Goal: Task Accomplishment & Management: Complete application form

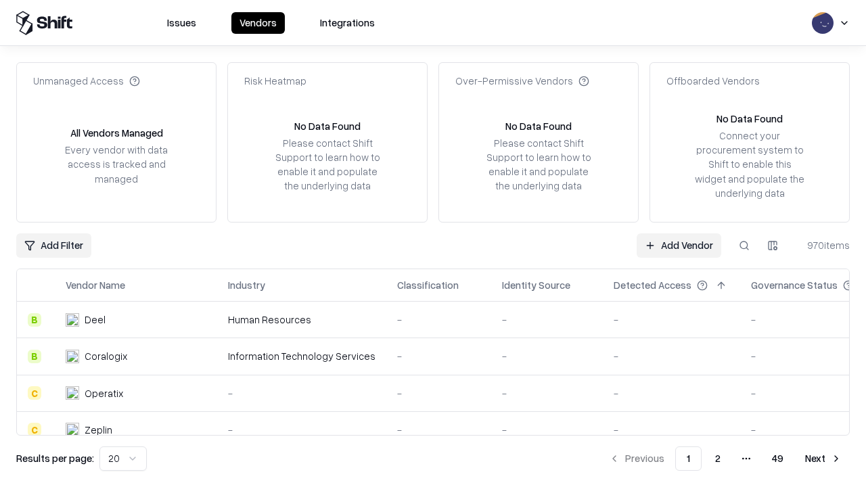
click at [679, 245] on link "Add Vendor" at bounding box center [679, 245] width 85 height 24
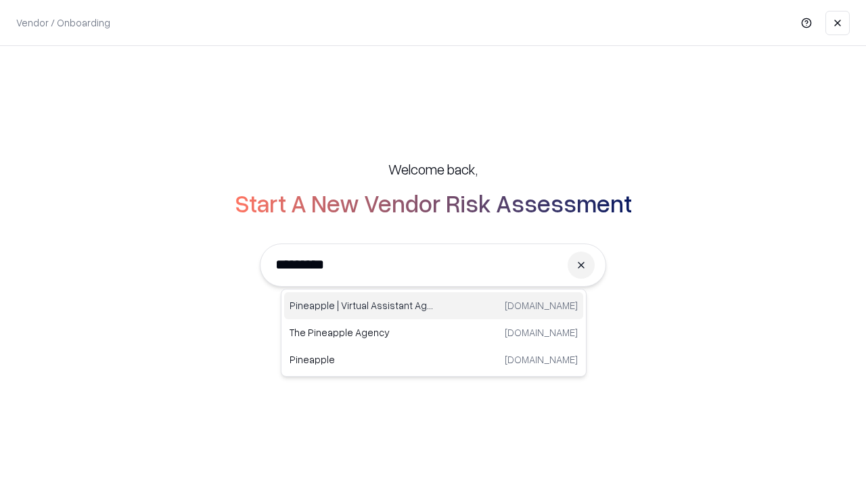
click at [434, 306] on div "Pineapple | Virtual Assistant Agency trypineapple.com" at bounding box center [433, 305] width 299 height 27
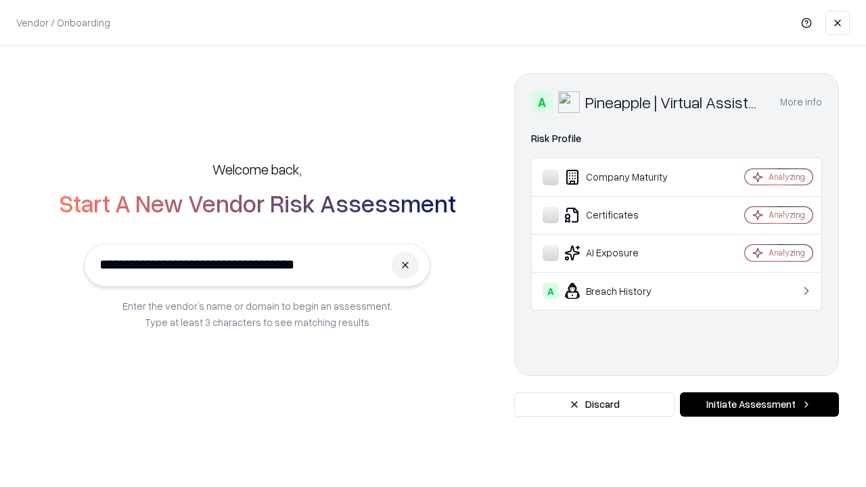
type input "**********"
click at [759, 405] on button "Initiate Assessment" at bounding box center [759, 404] width 159 height 24
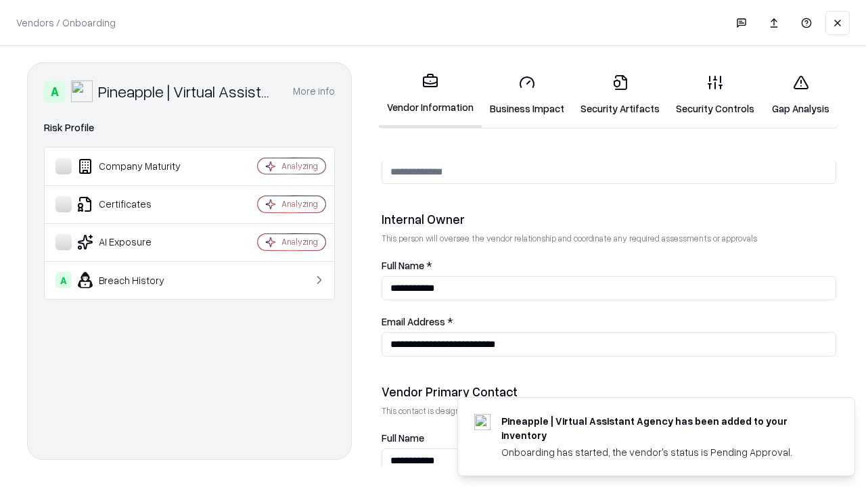
scroll to position [701, 0]
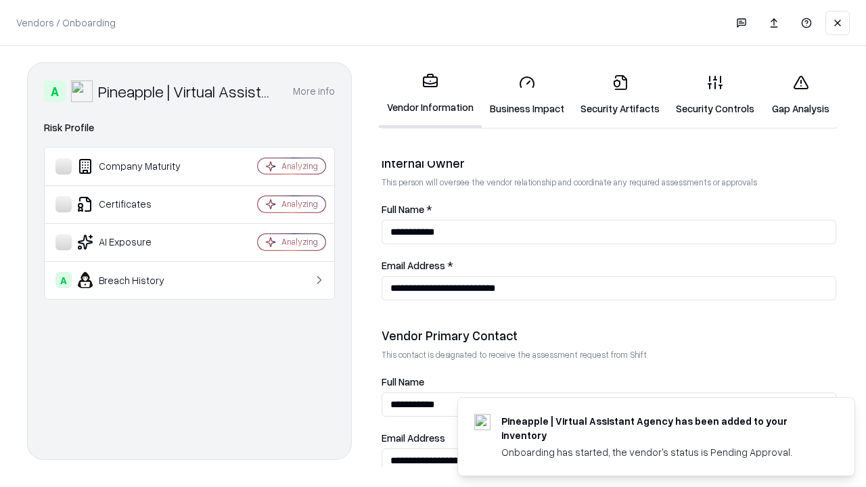
click at [527, 95] on link "Business Impact" at bounding box center [527, 95] width 91 height 63
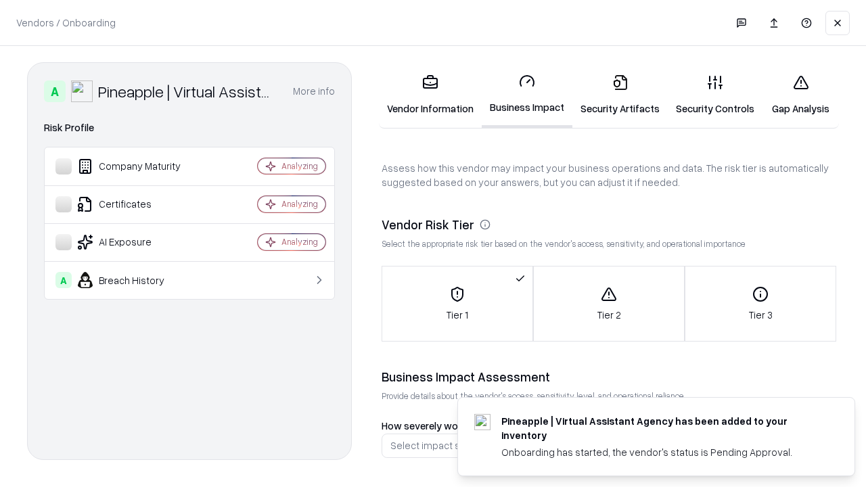
click at [620, 95] on link "Security Artifacts" at bounding box center [619, 95] width 95 height 63
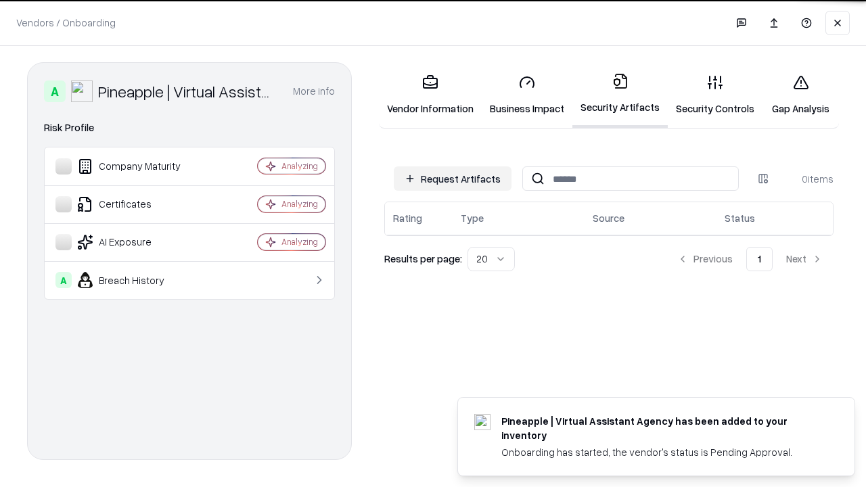
click at [453, 177] on button "Request Artifacts" at bounding box center [453, 178] width 118 height 24
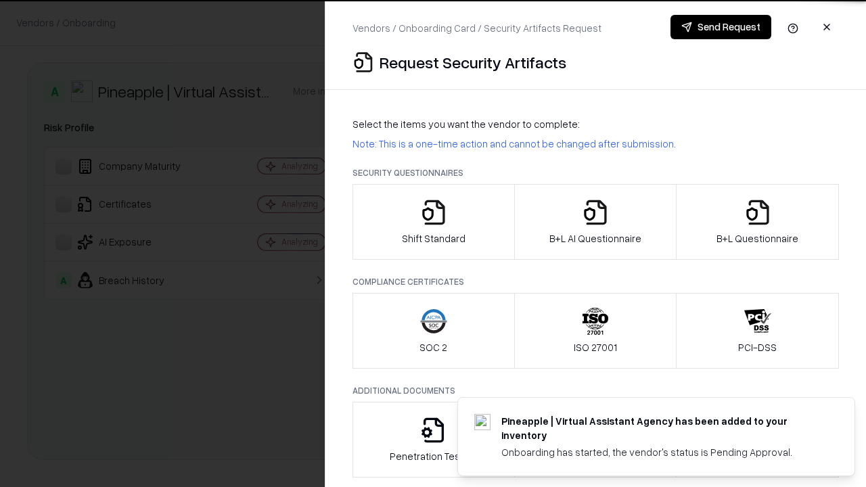
click at [433, 222] on icon "button" at bounding box center [433, 212] width 27 height 27
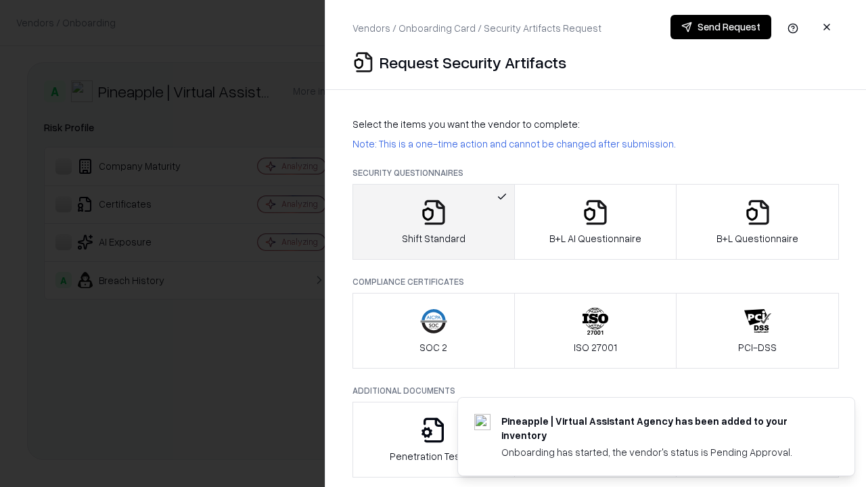
click at [721, 27] on button "Send Request" at bounding box center [721, 27] width 101 height 24
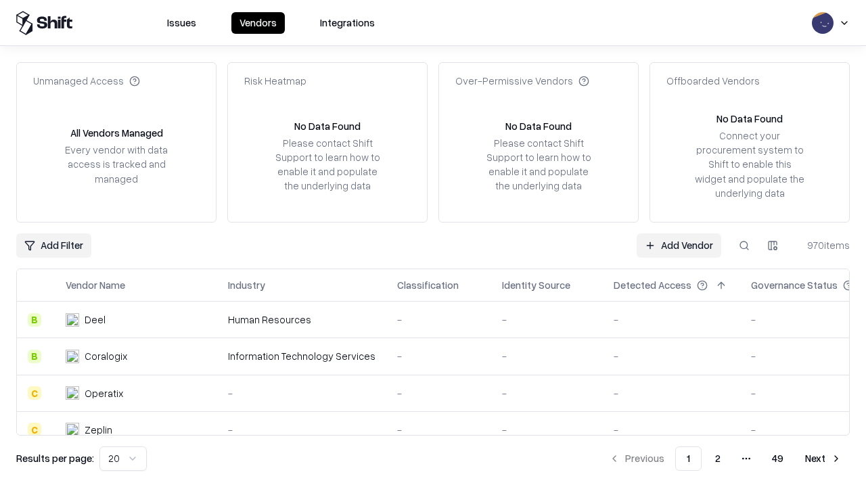
click at [744, 245] on button at bounding box center [744, 245] width 24 height 24
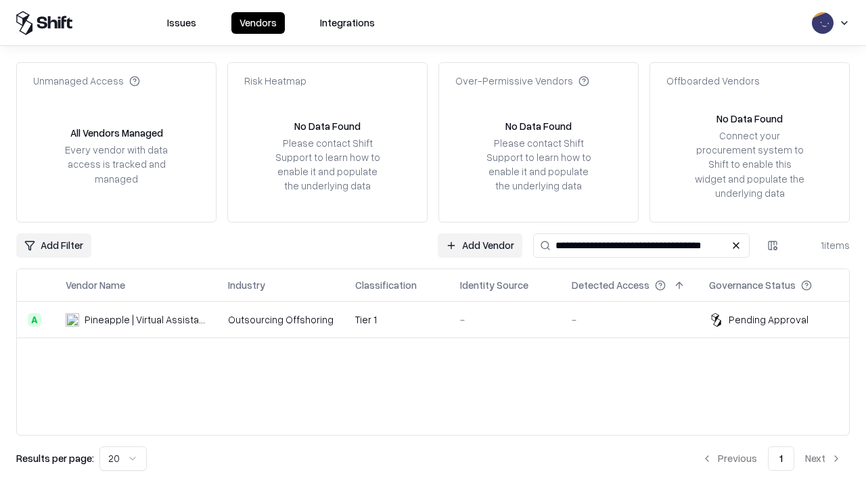
type input "**********"
click at [441, 319] on td "Tier 1" at bounding box center [396, 320] width 105 height 37
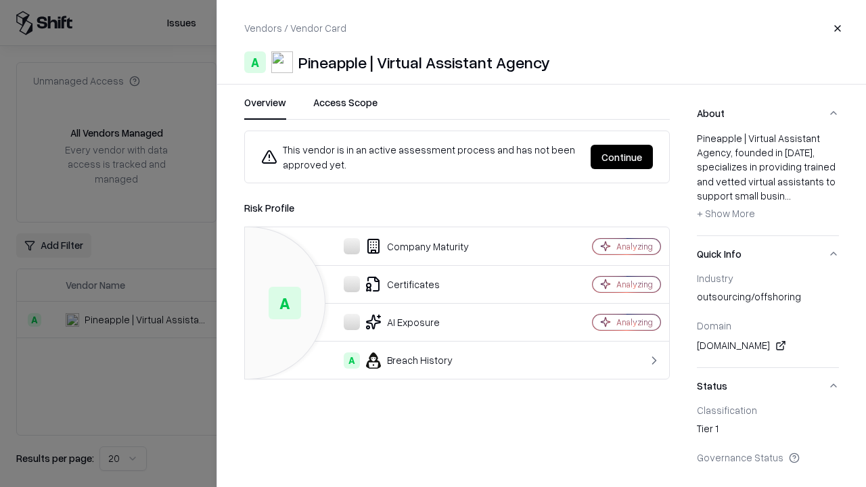
click at [622, 157] on button "Continue" at bounding box center [622, 157] width 62 height 24
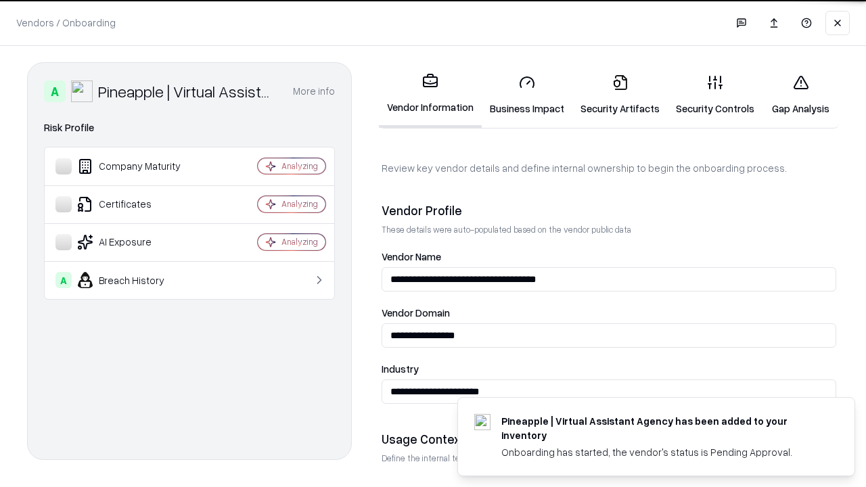
click at [620, 95] on link "Security Artifacts" at bounding box center [619, 95] width 95 height 63
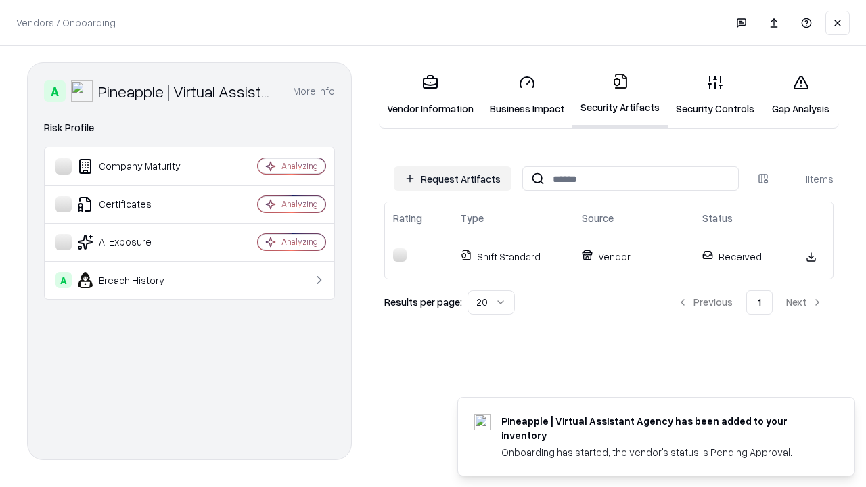
click at [715, 95] on link "Security Controls" at bounding box center [715, 95] width 95 height 63
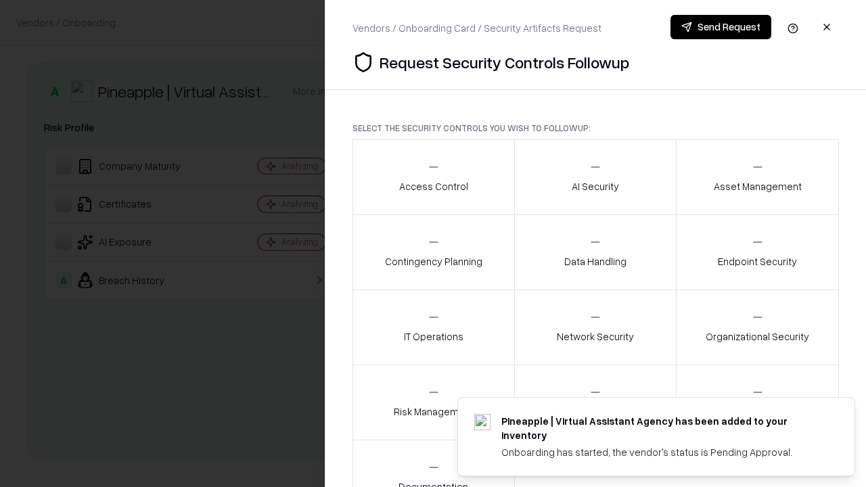
click at [433, 177] on div "Access Control" at bounding box center [433, 176] width 69 height 33
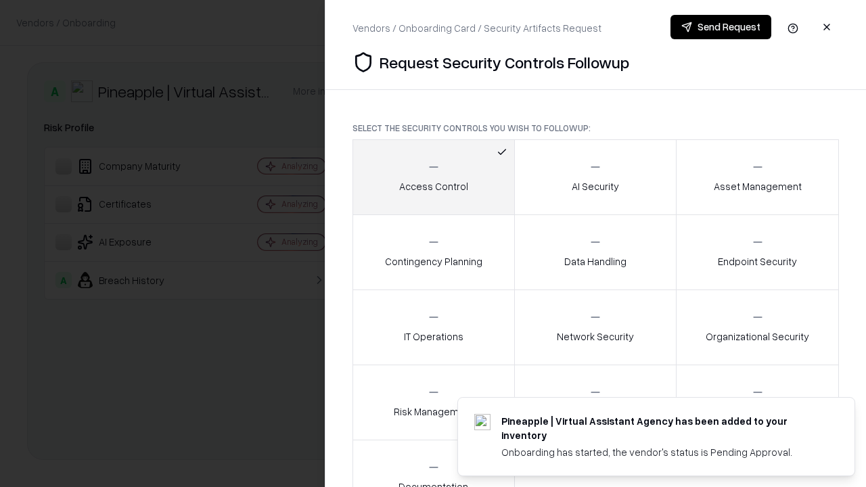
click at [721, 27] on button "Send Request" at bounding box center [721, 27] width 101 height 24
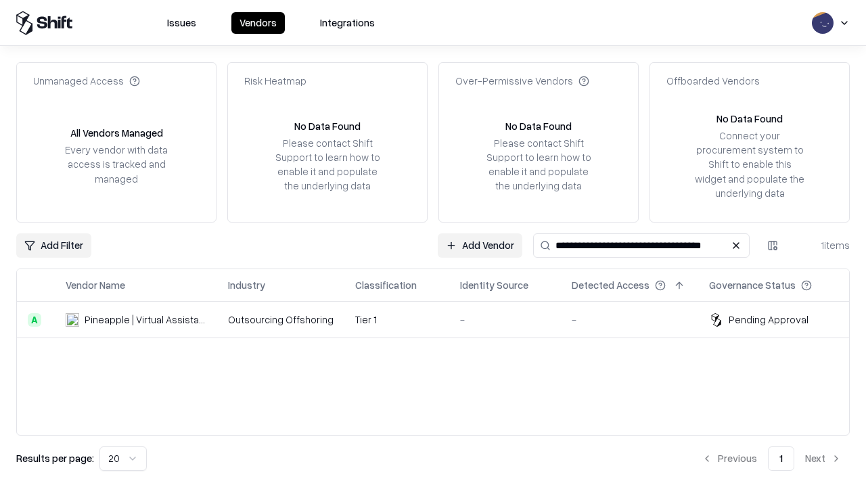
type input "**********"
click at [441, 319] on td "Tier 1" at bounding box center [396, 320] width 105 height 37
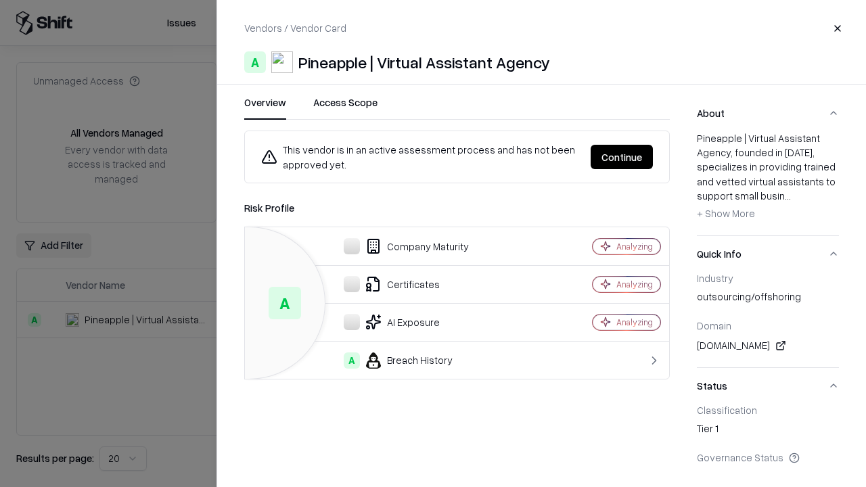
click at [622, 157] on button "Continue" at bounding box center [622, 157] width 62 height 24
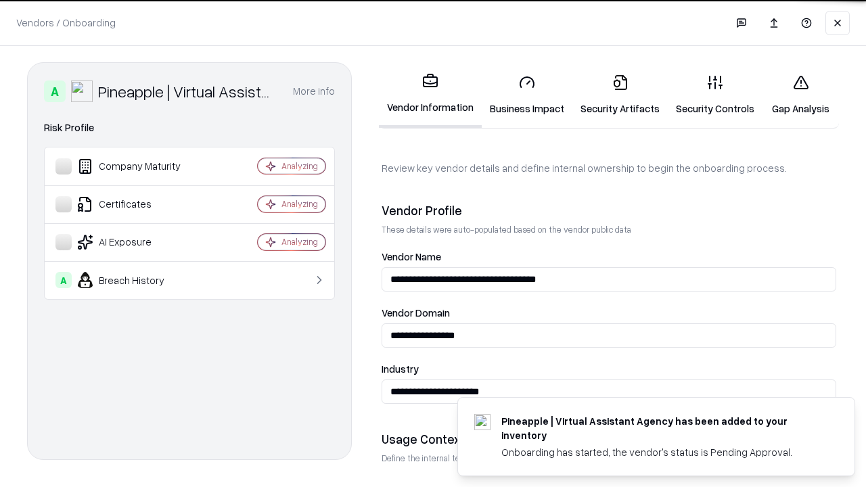
click at [800, 95] on link "Gap Analysis" at bounding box center [801, 95] width 76 height 63
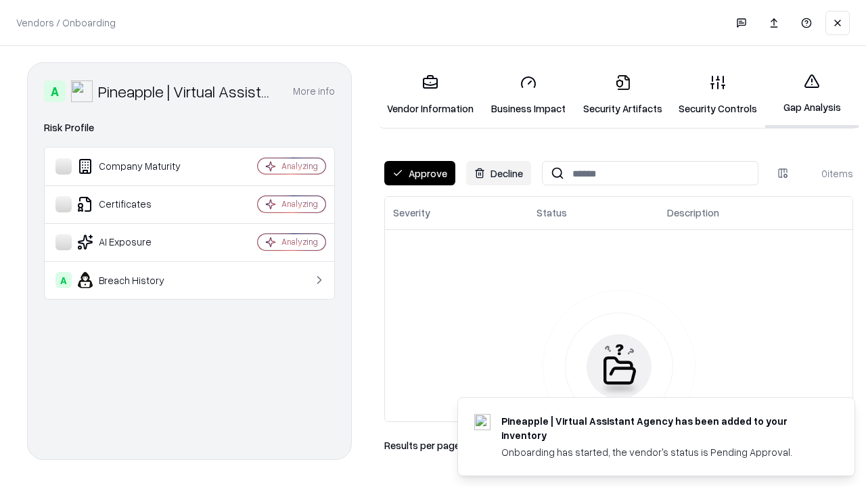
click at [420, 173] on button "Approve" at bounding box center [419, 173] width 71 height 24
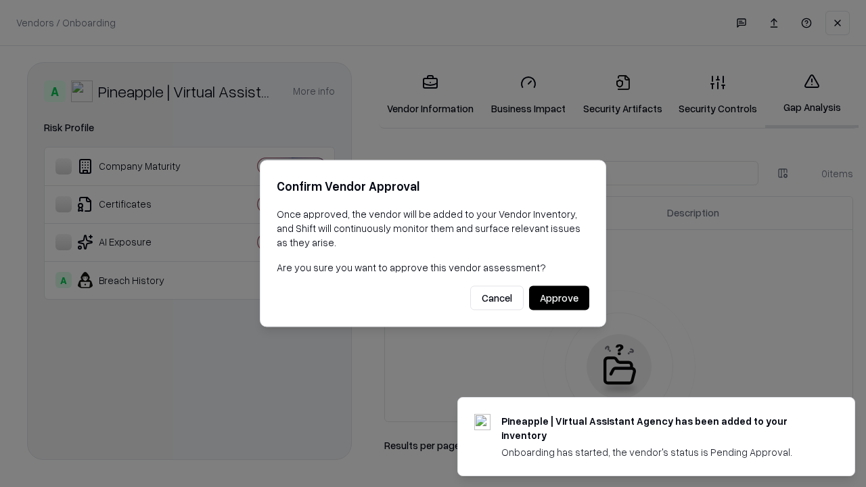
click at [559, 298] on button "Approve" at bounding box center [559, 298] width 60 height 24
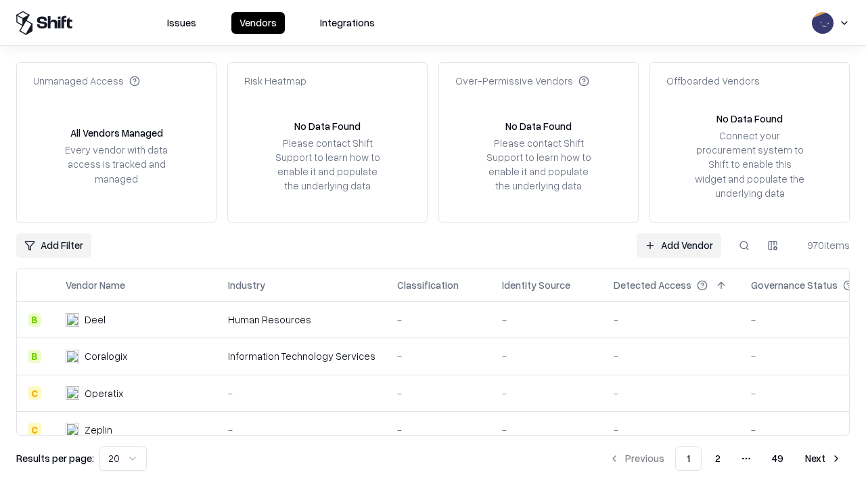
type input "**********"
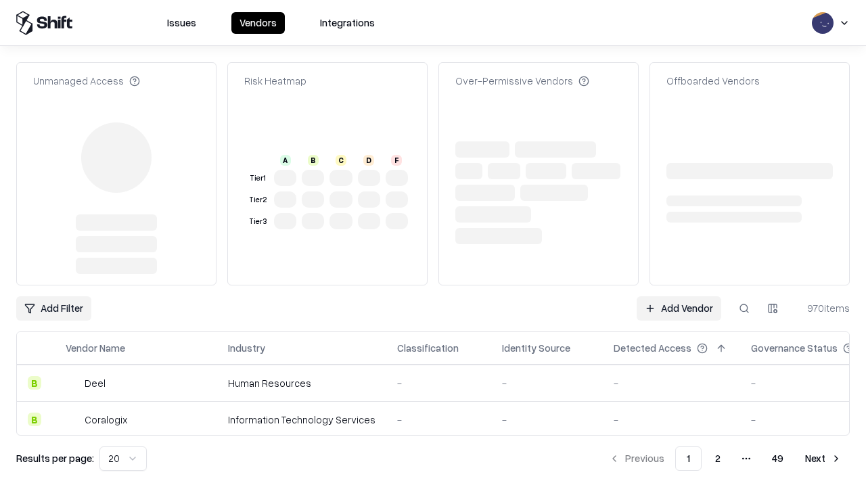
click at [679, 296] on link "Add Vendor" at bounding box center [679, 308] width 85 height 24
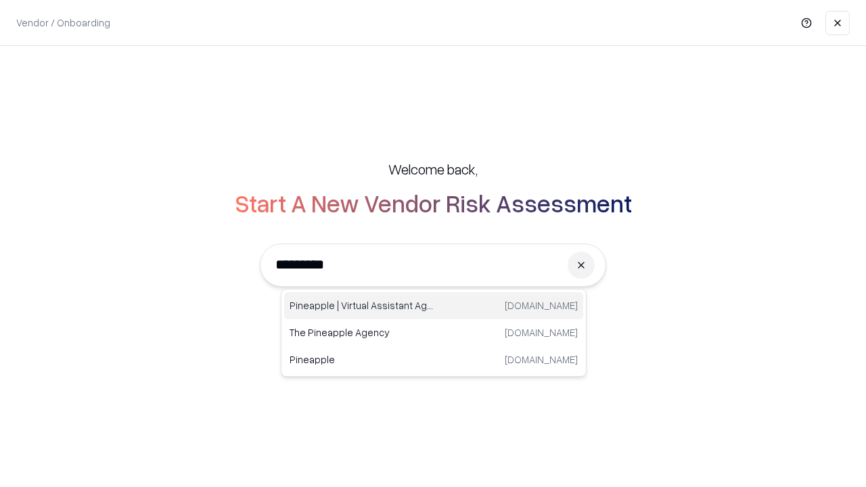
click at [434, 306] on div "Pineapple | Virtual Assistant Agency [DOMAIN_NAME]" at bounding box center [433, 305] width 299 height 27
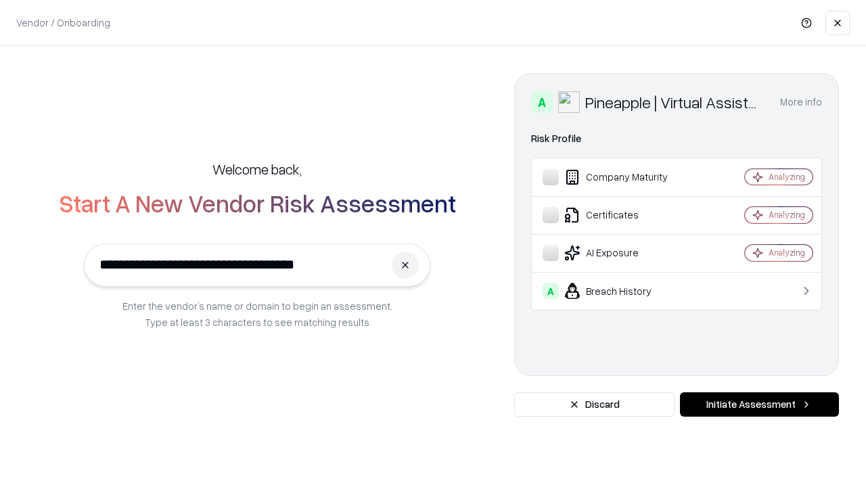
type input "**********"
click at [759, 405] on button "Initiate Assessment" at bounding box center [759, 404] width 159 height 24
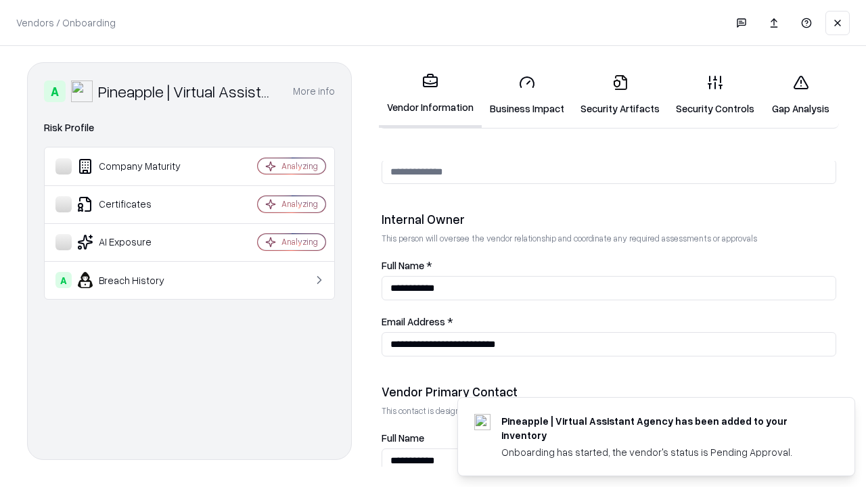
scroll to position [701, 0]
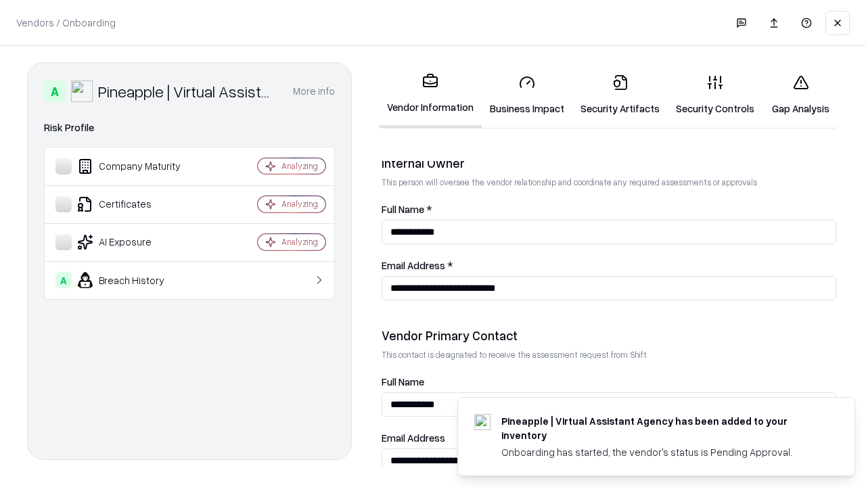
click at [800, 95] on link "Gap Analysis" at bounding box center [801, 95] width 76 height 63
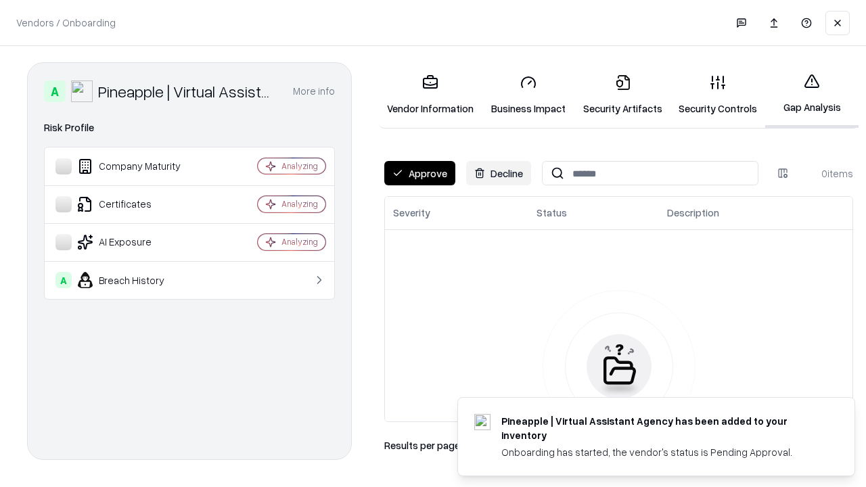
click at [420, 173] on button "Approve" at bounding box center [419, 173] width 71 height 24
